Goal: Task Accomplishment & Management: Use online tool/utility

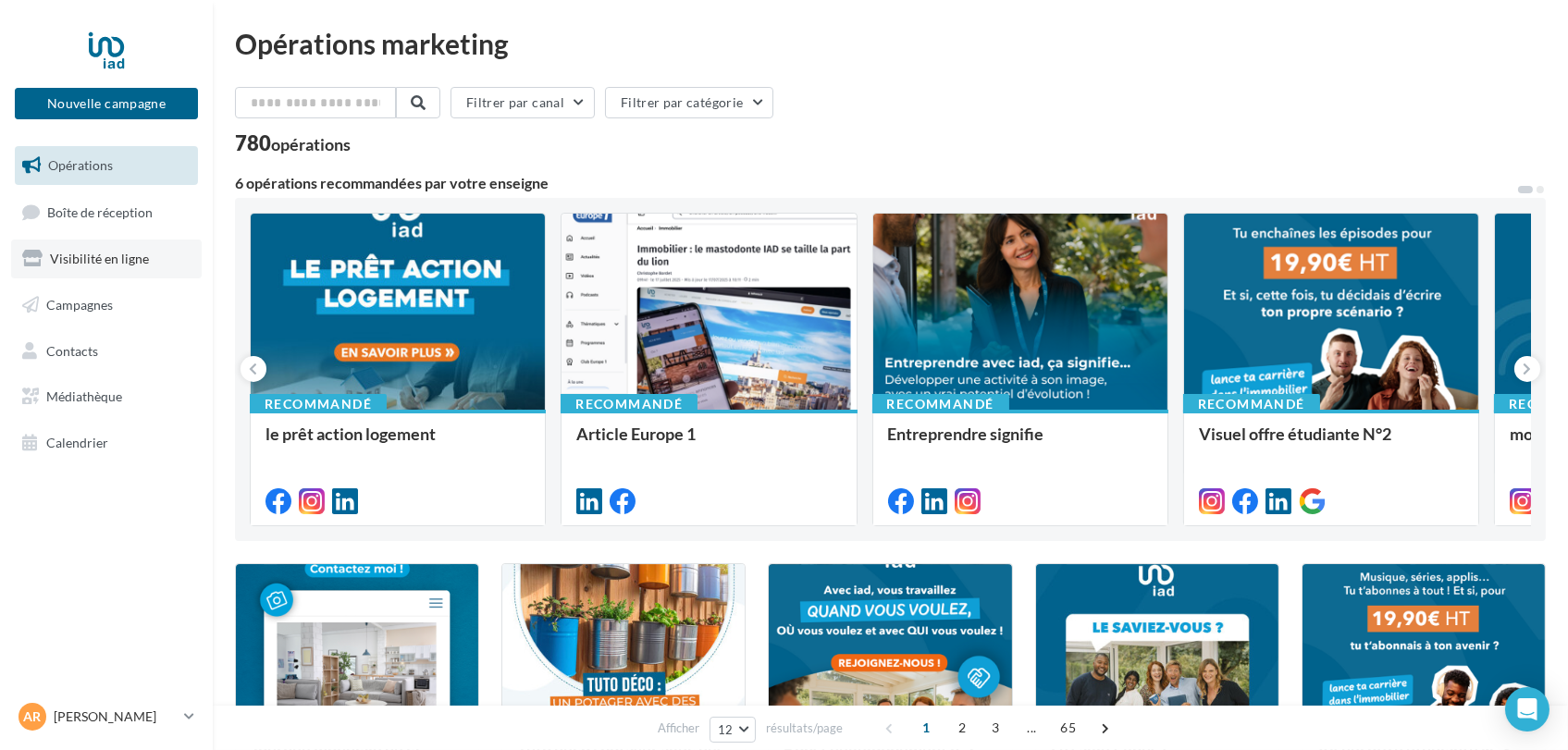
click at [118, 253] on span "Visibilité en ligne" at bounding box center [99, 259] width 99 height 16
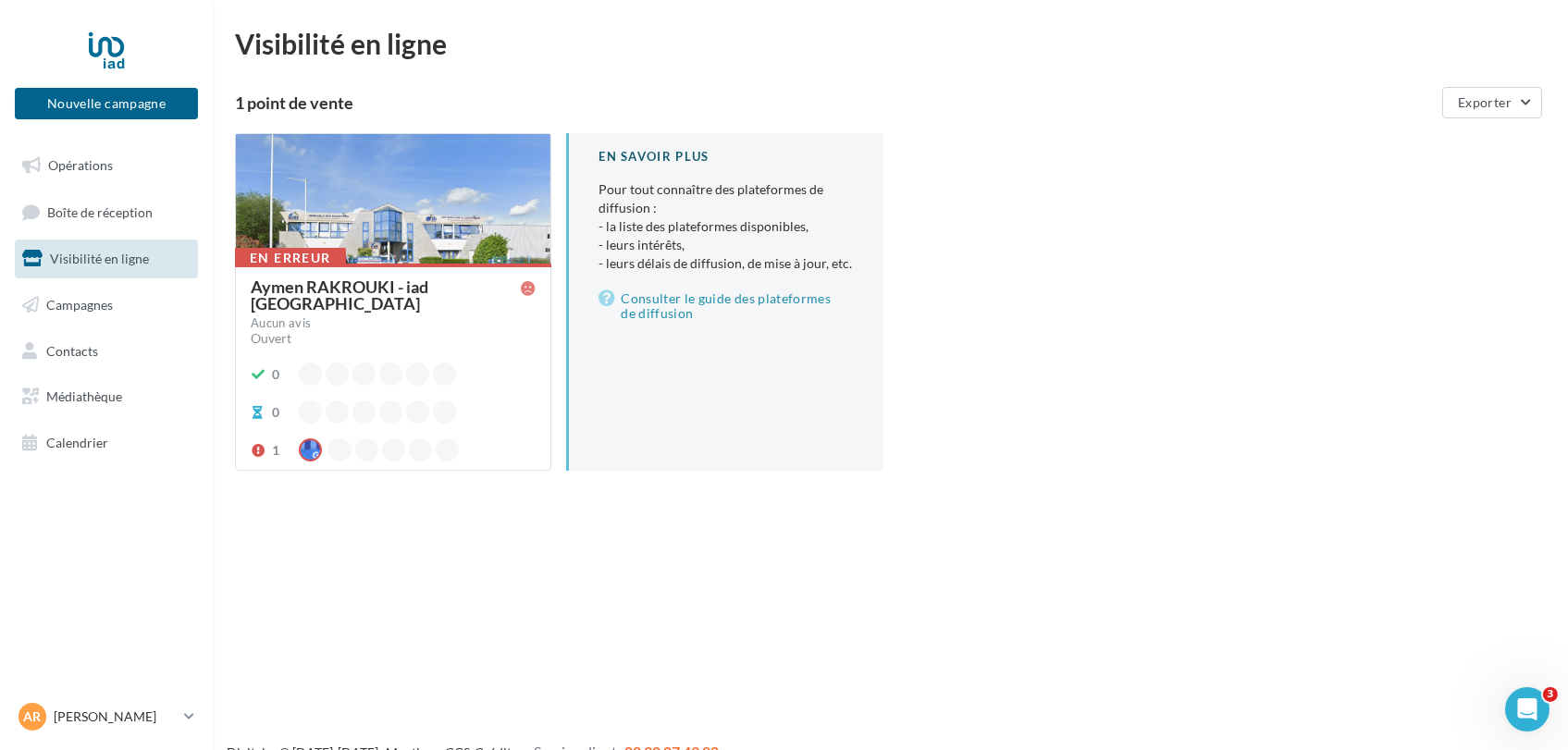
click at [493, 329] on div "Ouvert" at bounding box center [393, 338] width 285 height 19
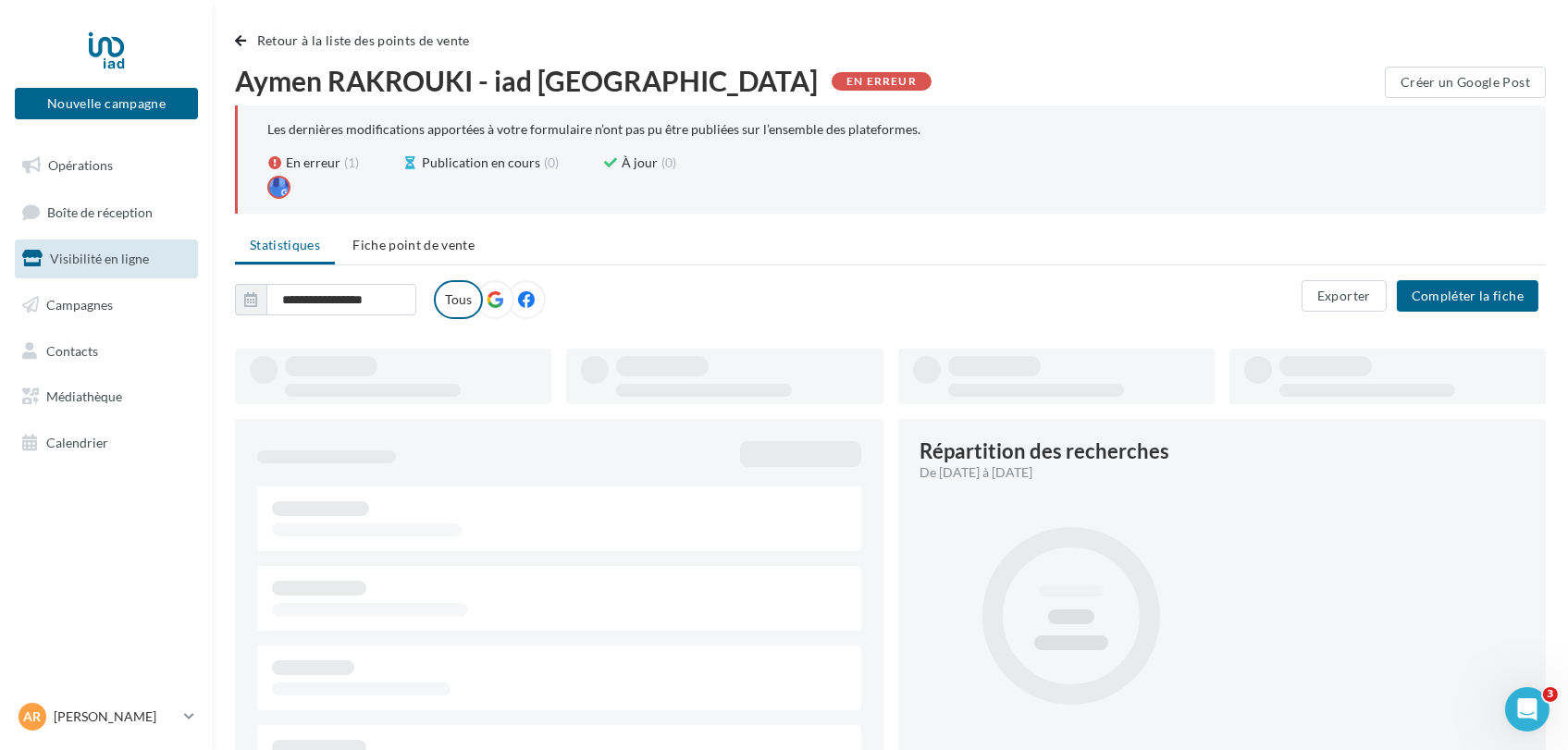
type input "**********"
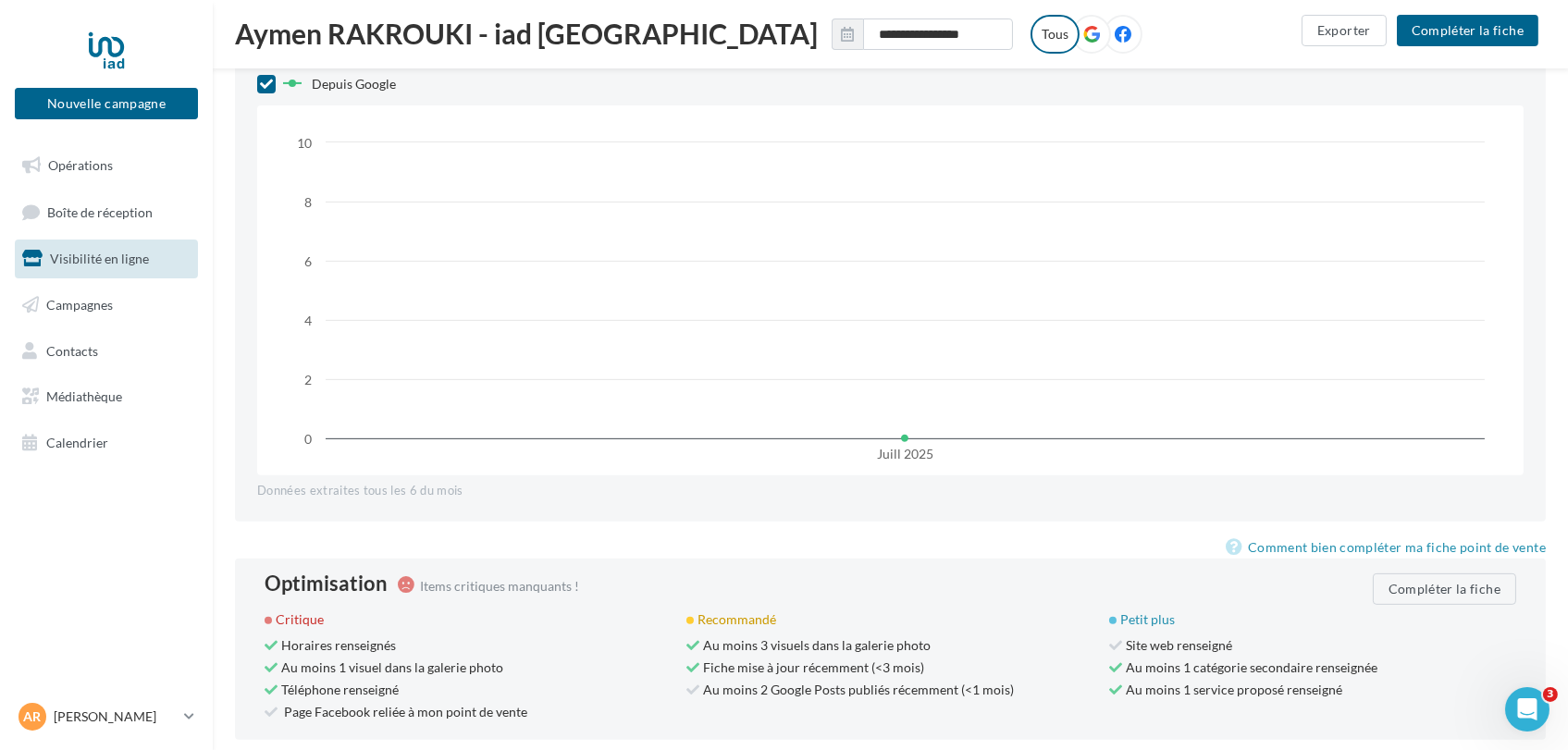
scroll to position [1486, 0]
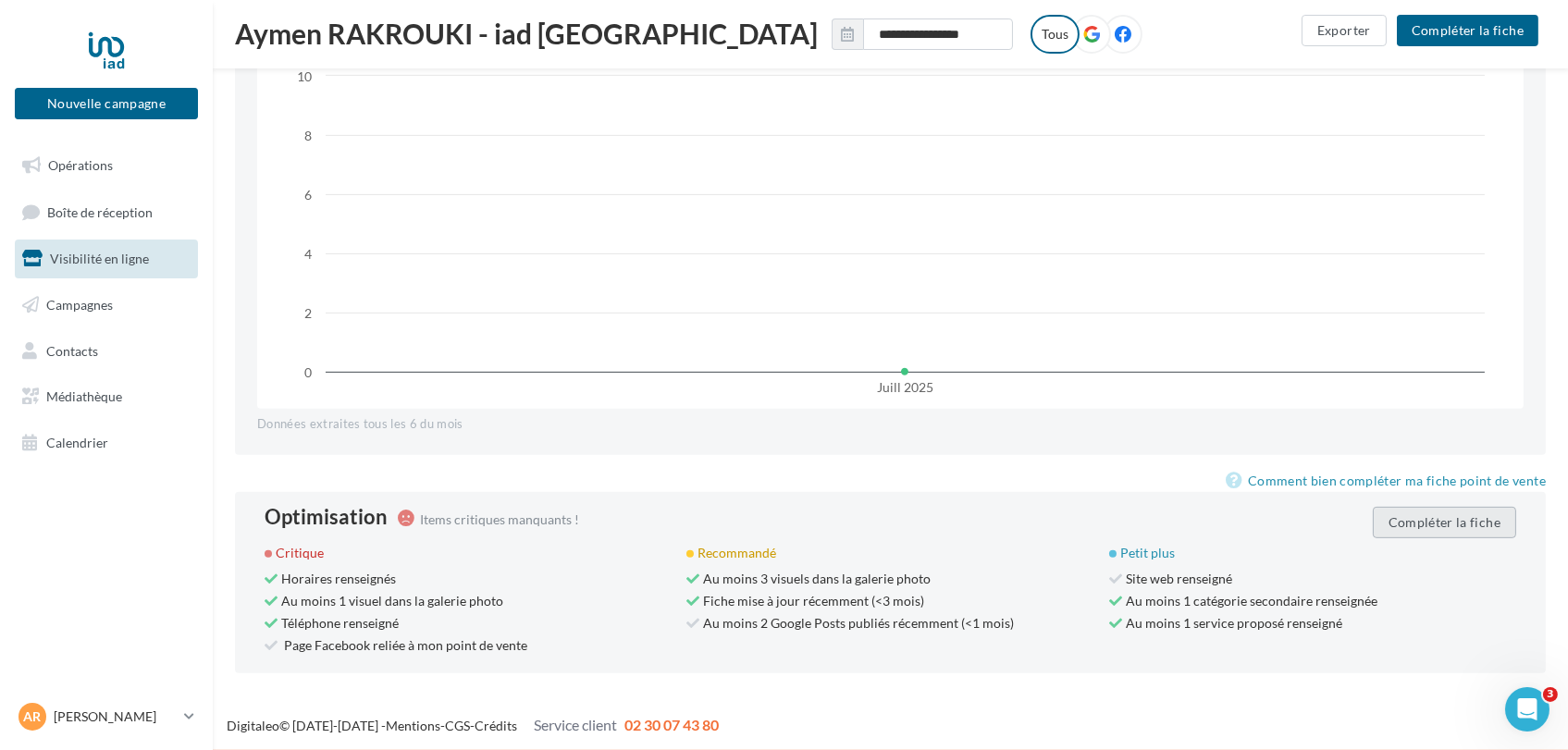
click at [1440, 526] on button "Compléter la fiche" at bounding box center [1444, 523] width 143 height 32
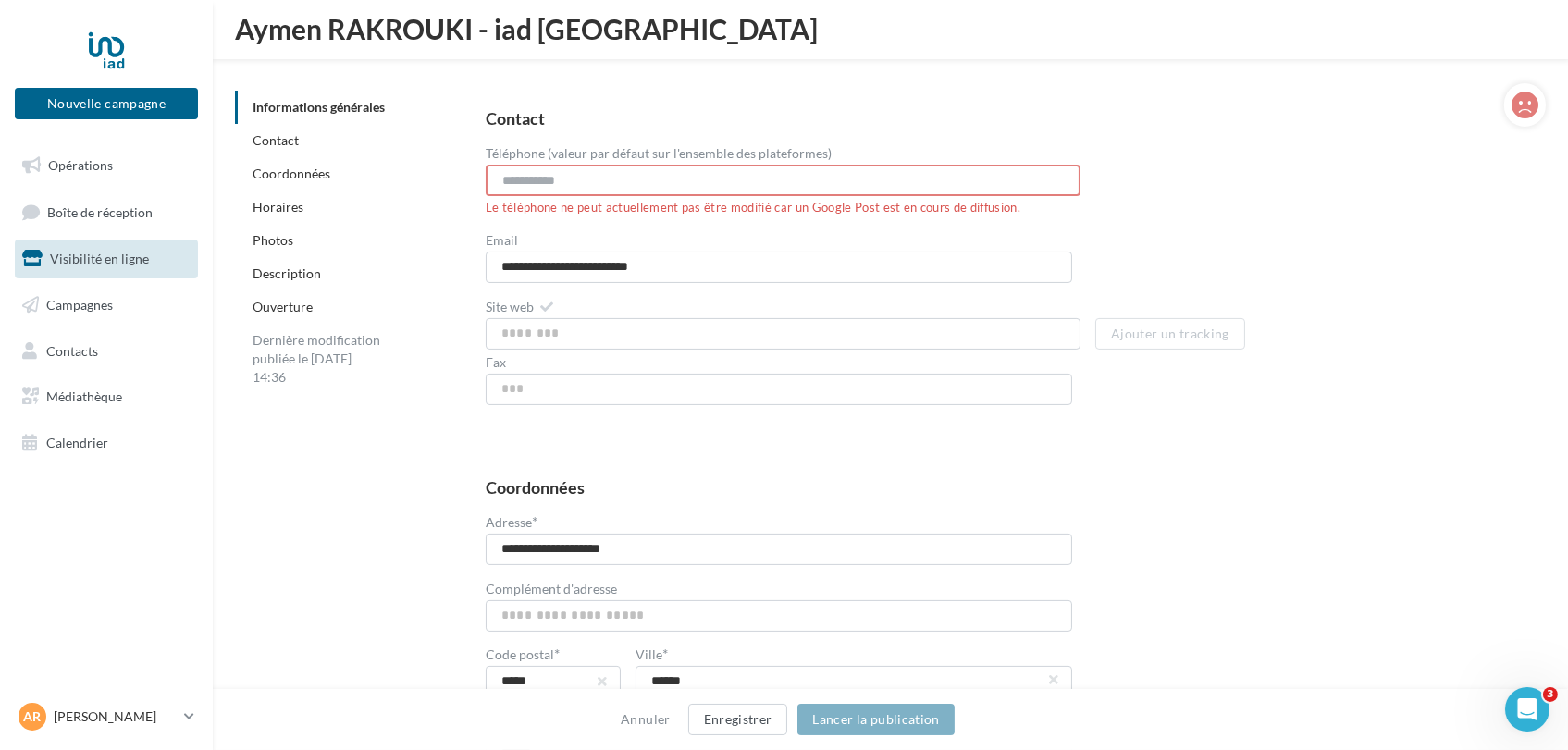
scroll to position [727, 0]
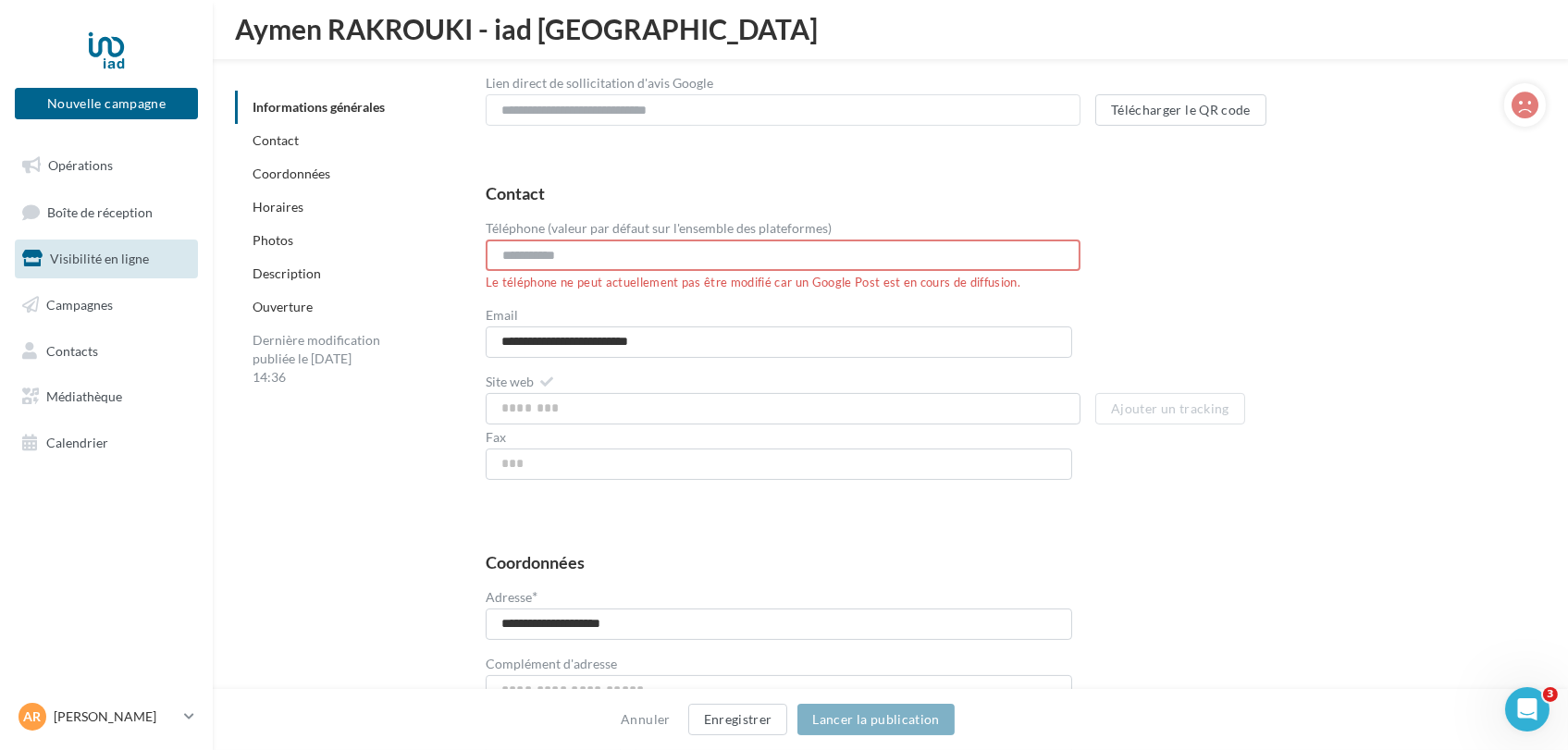
drag, startPoint x: 1565, startPoint y: 208, endPoint x: 1577, endPoint y: 238, distance: 32.3
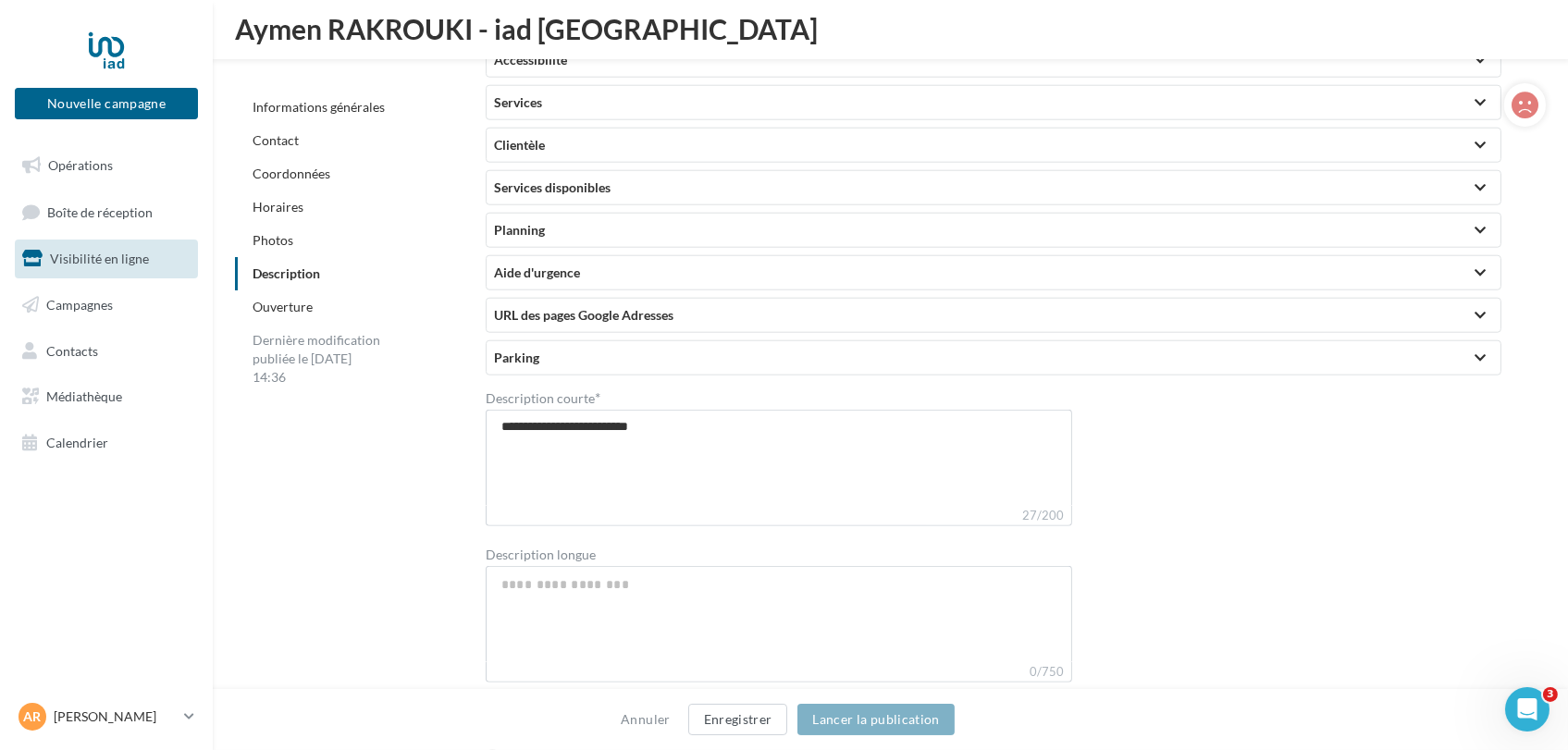
scroll to position [3953, 0]
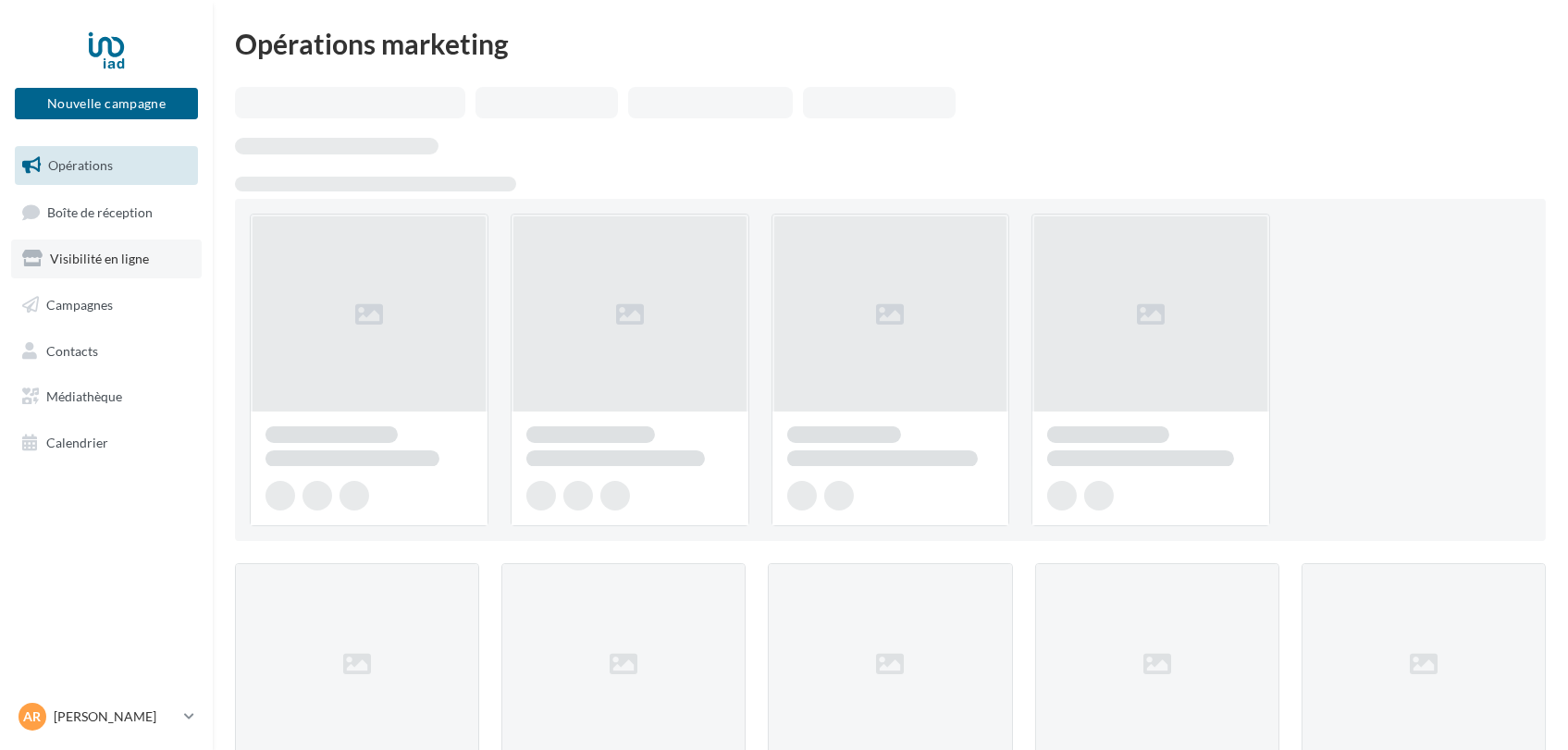
click at [71, 253] on span "Visibilité en ligne" at bounding box center [99, 259] width 99 height 16
